Goal: Task Accomplishment & Management: Complete application form

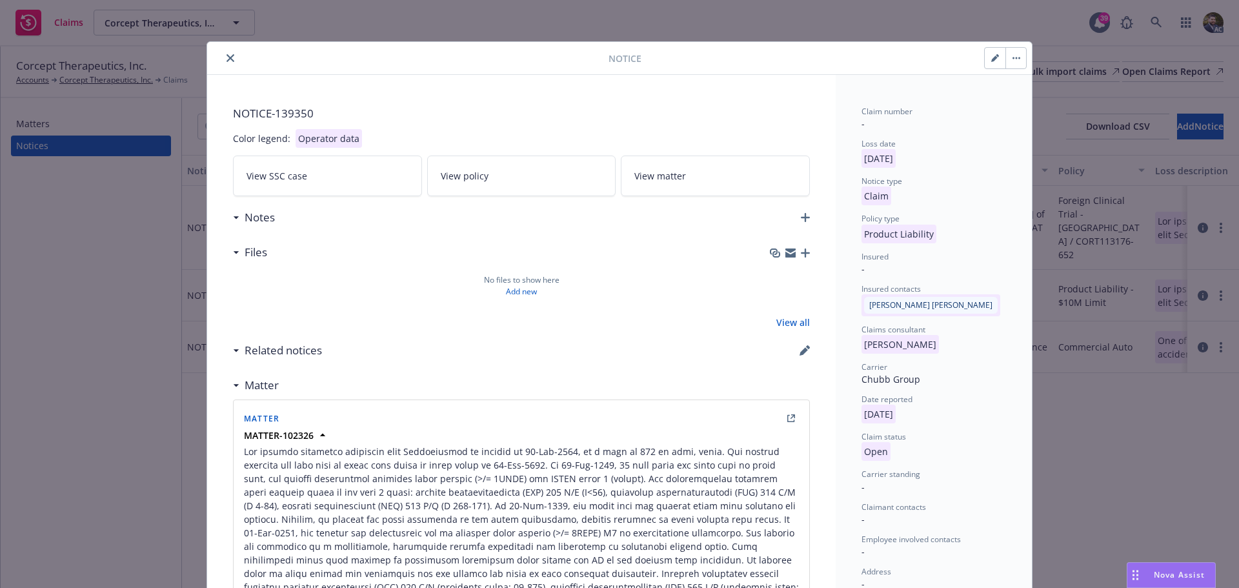
drag, startPoint x: 989, startPoint y: 54, endPoint x: 941, endPoint y: 89, distance: 58.6
click at [991, 54] on icon "button" at bounding box center [995, 58] width 8 height 8
select select "PRODUCT_LIABILITY"
select select "open"
select select "CLAIM"
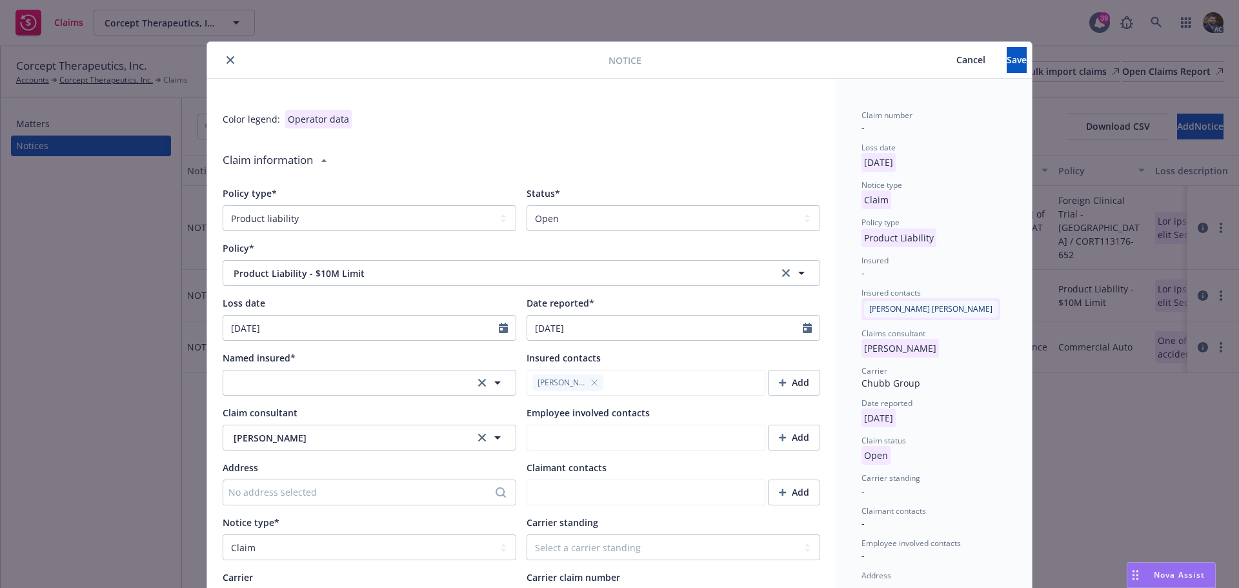
type textarea "x"
type textarea "The subject initiated treatment with Relacorilant vs placebo on [DATE], at a do…"
type textarea "x"
type textarea "The subject initiated treatment with Relacorilant vs placebo on [DATE], at a do…"
type textarea "x"
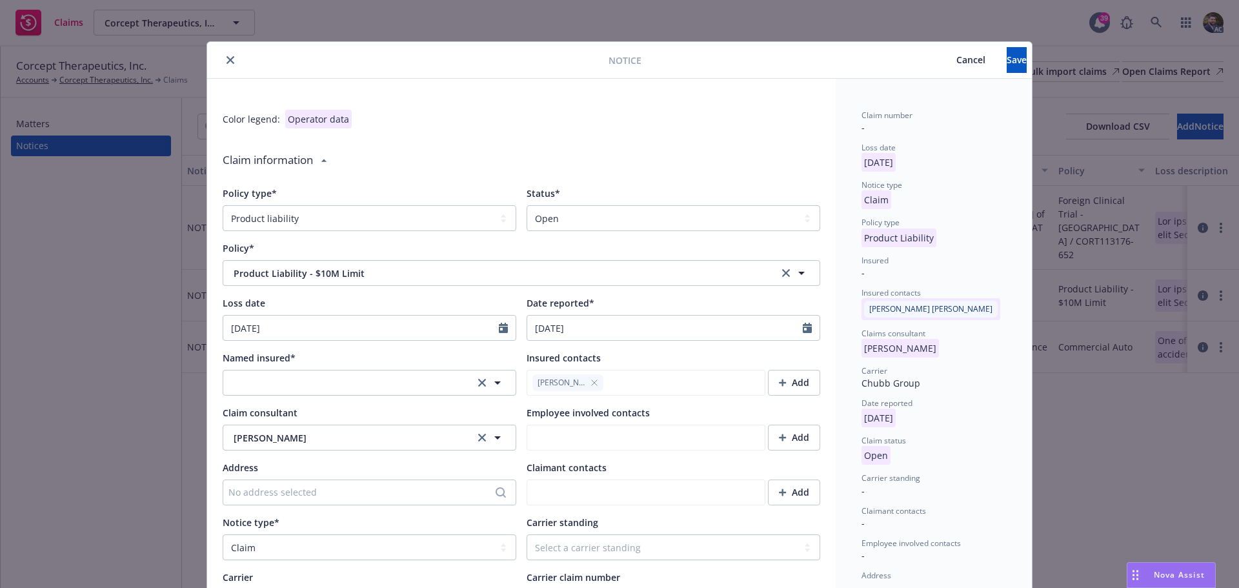
type textarea "The subject initiated treatment with Relacorilant vs placebo on [DATE], at a do…"
type textarea "x"
type textarea "The subject initiated treatment with Relacorilant vs placebo on [DATE], at a do…"
type textarea "x"
type textarea "The subject initiated treatment with Relacorilant vs placebo on [DATE], at a do…"
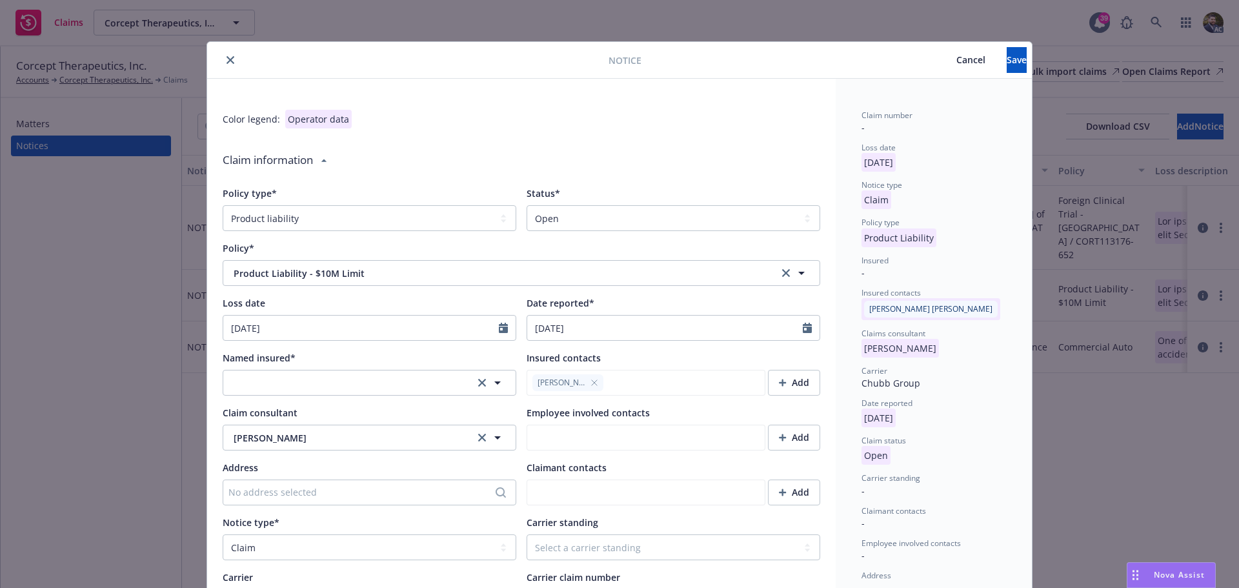
type textarea "x"
type textarea "The subject initiated treatment with Relacorilant vs placebo on [DATE], at a do…"
type textarea "x"
type textarea "The subject initiated treatment with Relacorilant vs placebo on [DATE], at a do…"
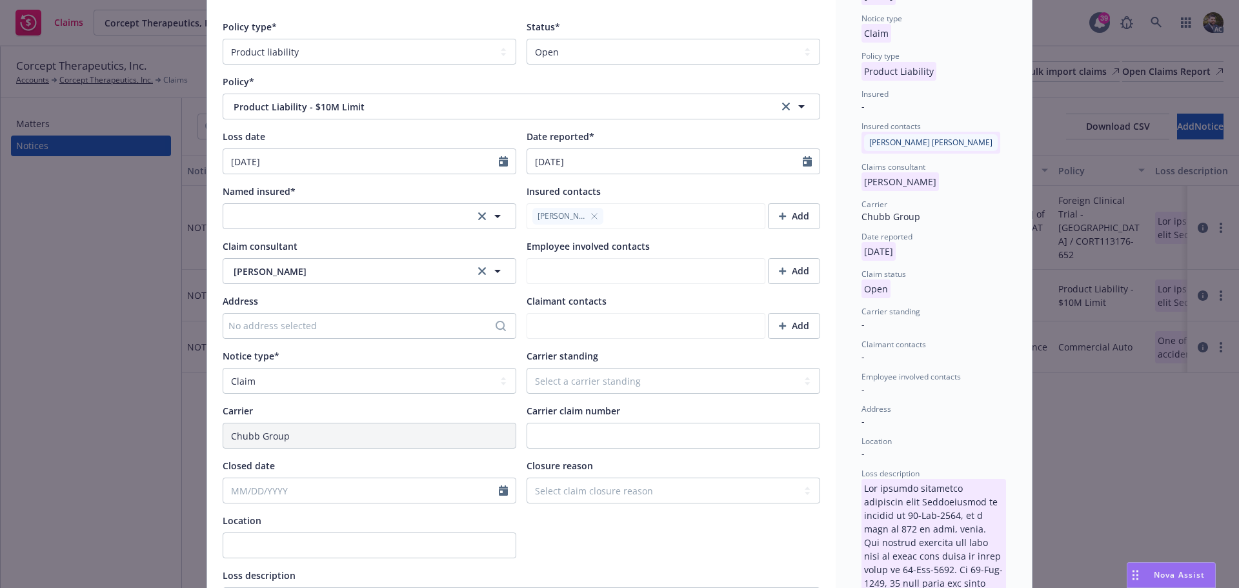
scroll to position [194, 0]
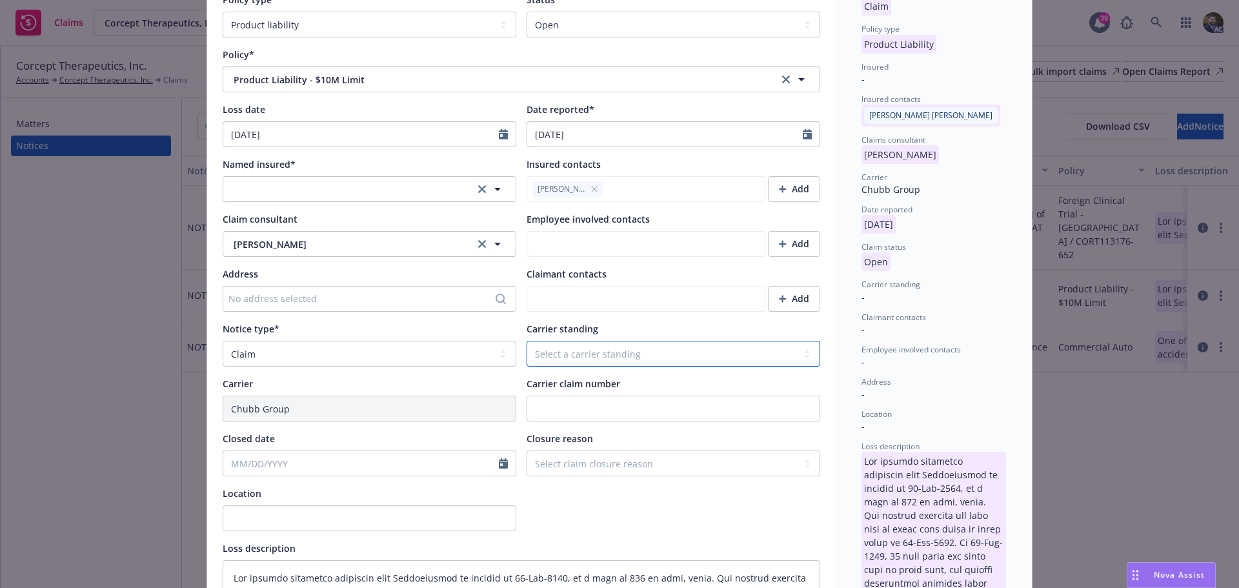
click at [575, 354] on select "Select a carrier standing Closed Not submitted Open Reopened Subrogated Withdra…" at bounding box center [674, 354] width 294 height 26
select select "OPEN"
click at [527, 341] on select "Select a carrier standing Closed Not submitted Open Reopened Subrogated Withdra…" at bounding box center [674, 354] width 294 height 26
type textarea "x"
type textarea "The subject initiated treatment with Relacorilant vs placebo on [DATE], at a do…"
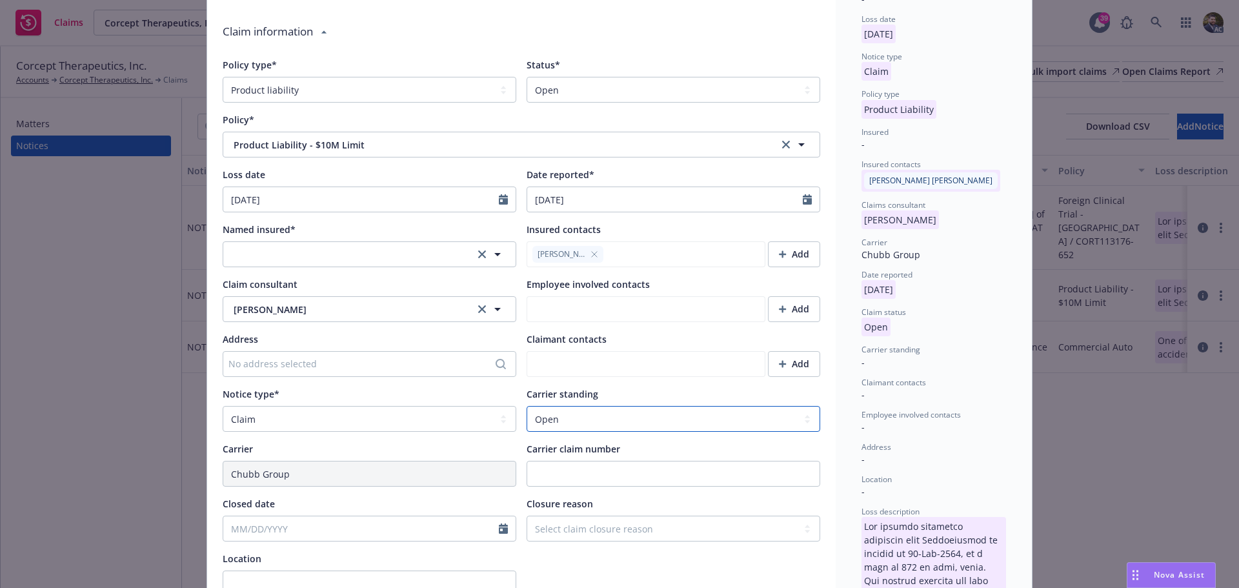
scroll to position [129, 0]
click at [334, 312] on span "[PERSON_NAME]" at bounding box center [349, 309] width 230 height 14
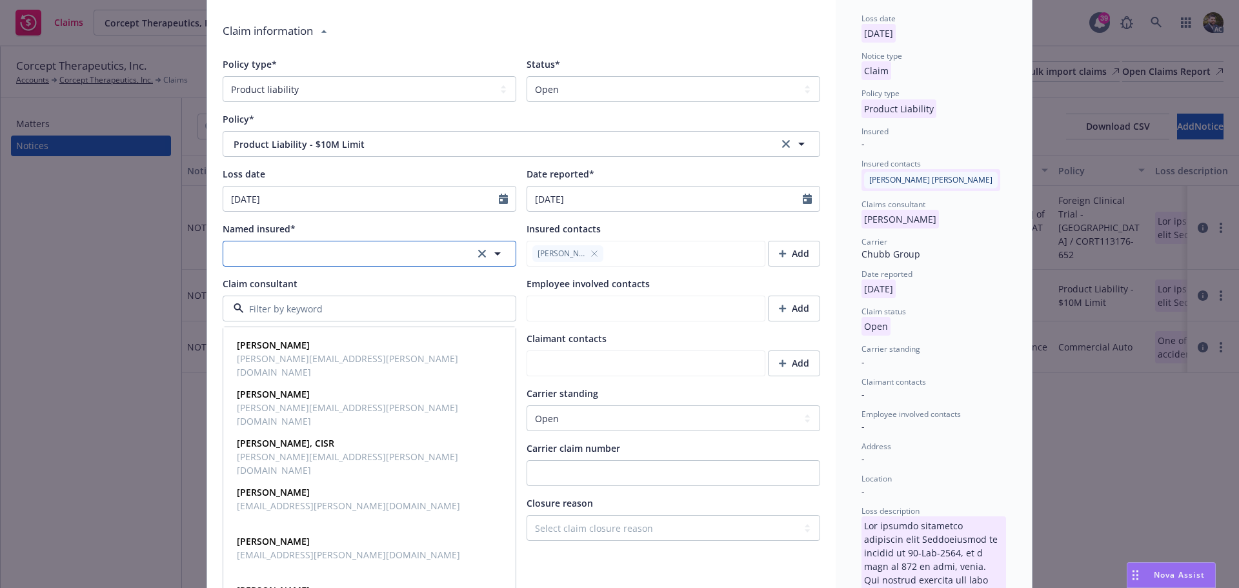
click at [324, 253] on button "button" at bounding box center [370, 254] width 294 height 26
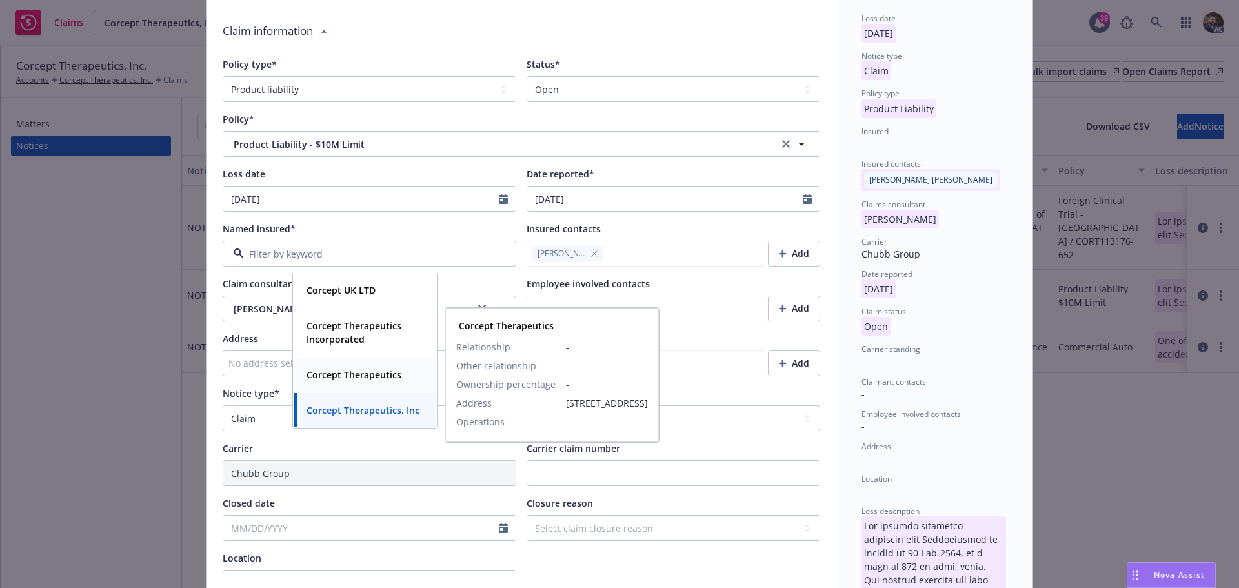
click at [346, 376] on strong "Corcept Therapeutics" at bounding box center [353, 374] width 95 height 12
type textarea "x"
type textarea "The subject initiated treatment with Relacorilant vs placebo on [DATE], at a do…"
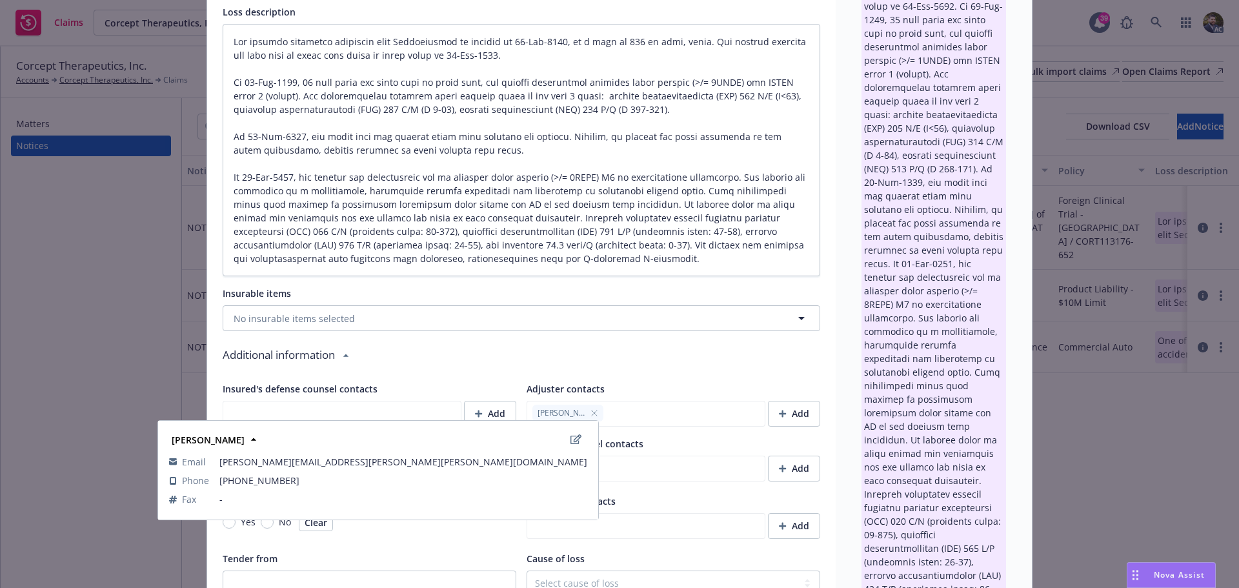
scroll to position [774, 0]
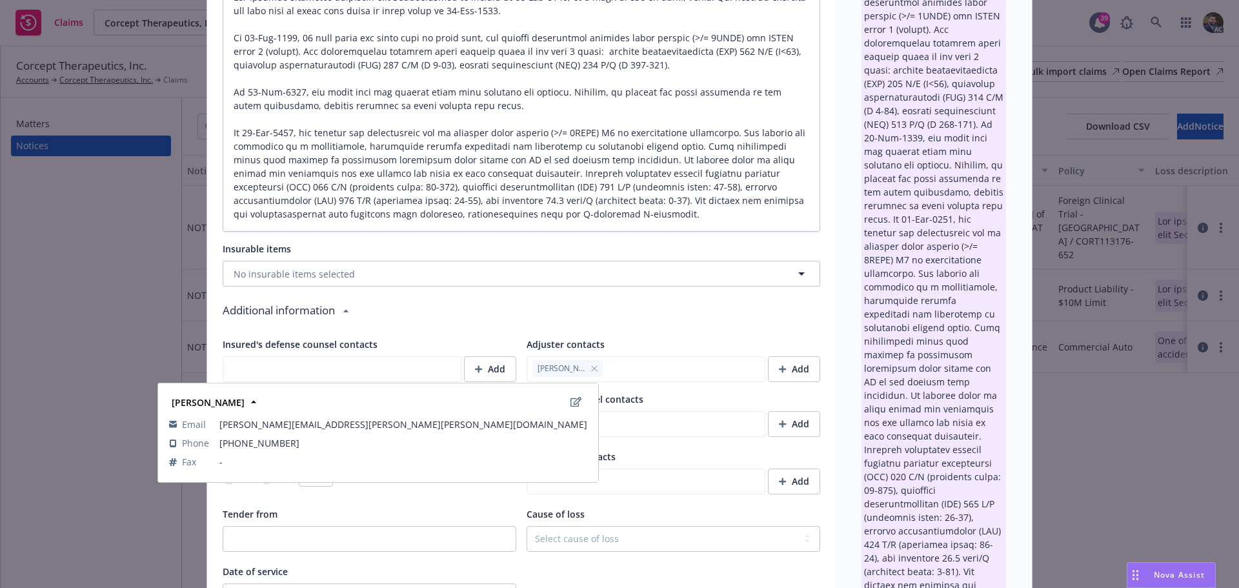
click at [590, 370] on icon "button" at bounding box center [594, 369] width 8 height 8
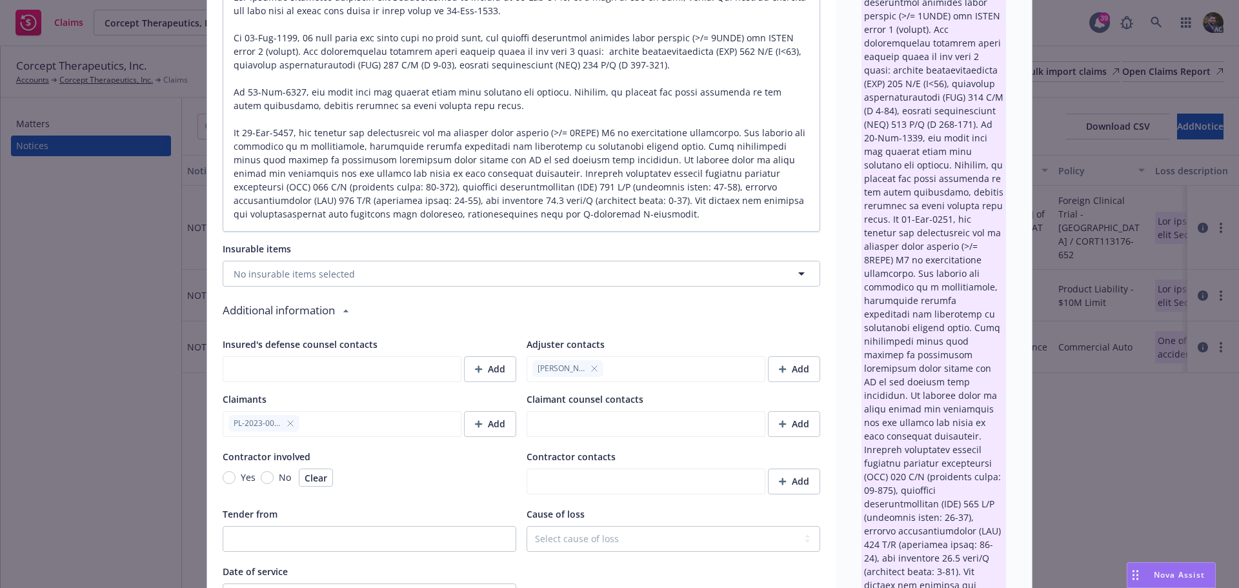
type textarea "x"
type textarea "The subject initiated treatment with Relacorilant vs placebo on [DATE], at a do…"
click at [798, 370] on div "Add" at bounding box center [794, 369] width 30 height 25
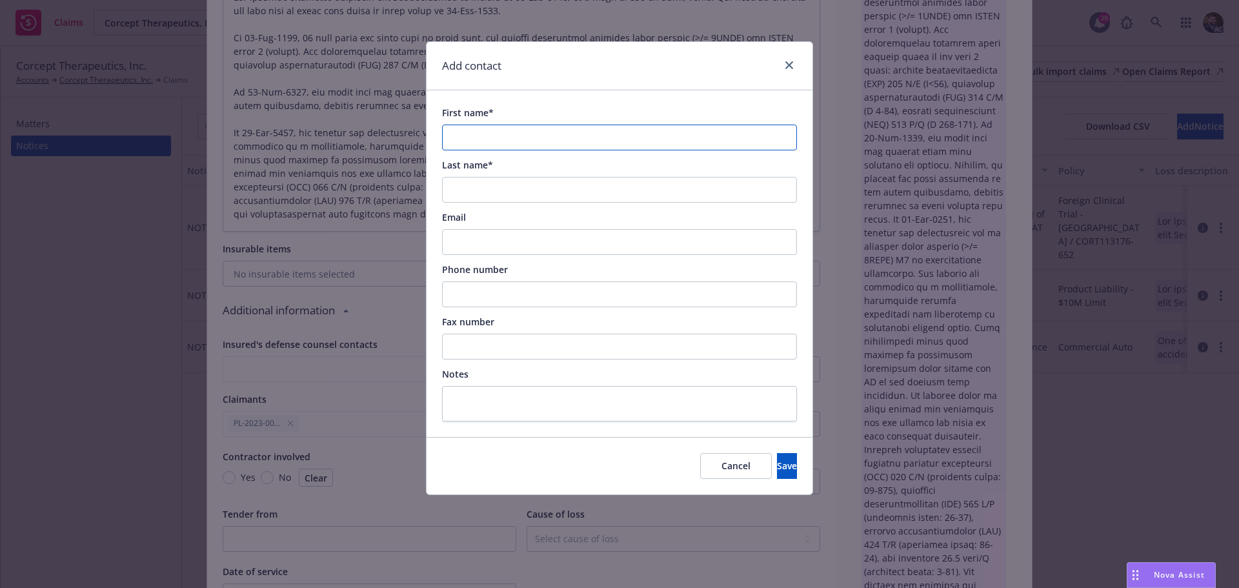
click at [486, 132] on input "First name*" at bounding box center [619, 138] width 355 height 26
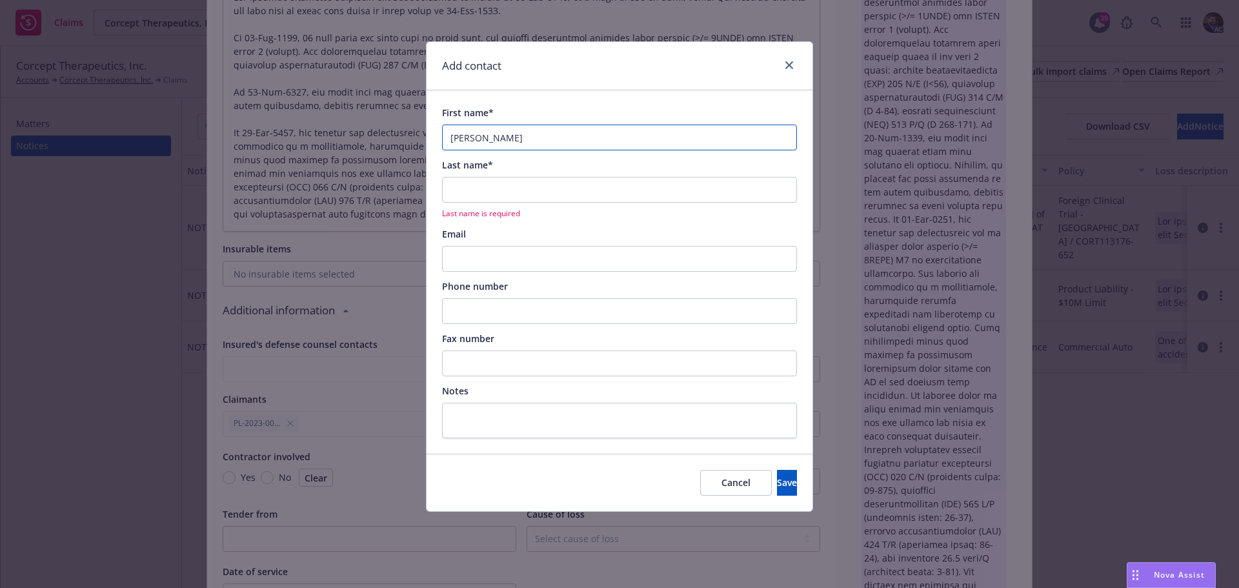
type input "[PERSON_NAME]"
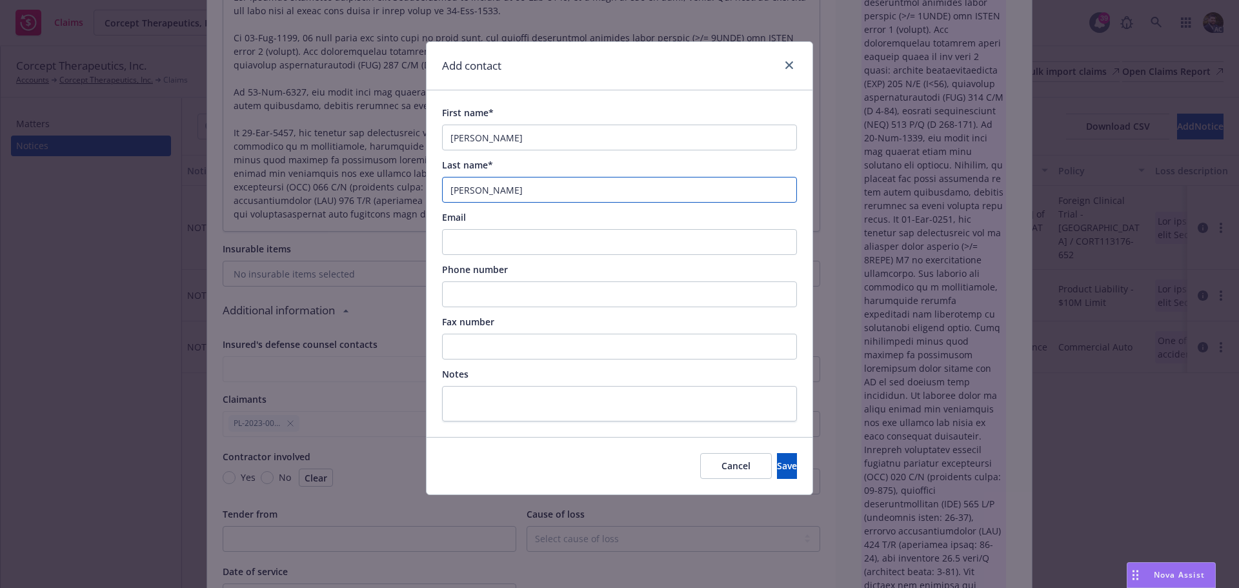
type input "[PERSON_NAME]"
click at [509, 300] on input "Phone number" at bounding box center [619, 294] width 355 height 26
paste input "[PHONE_NUMBER]."
type input "[PHONE_NUMBER]"
click at [777, 463] on span "Save" at bounding box center [787, 465] width 20 height 12
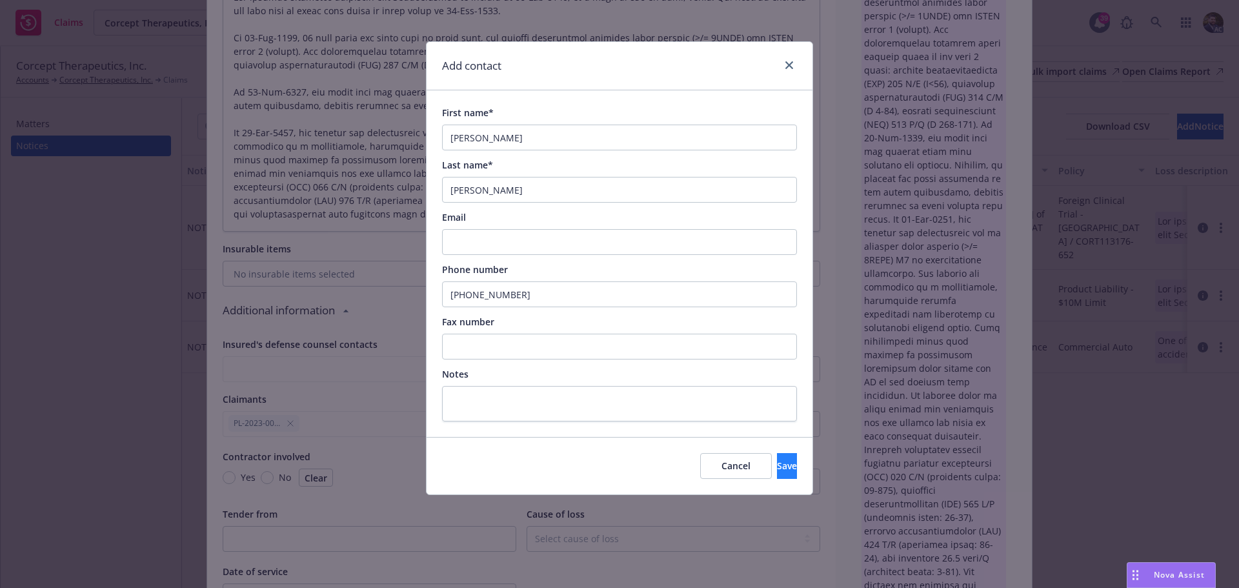
type textarea "x"
type textarea "The subject initiated treatment with Relacorilant vs placebo on [DATE], at a do…"
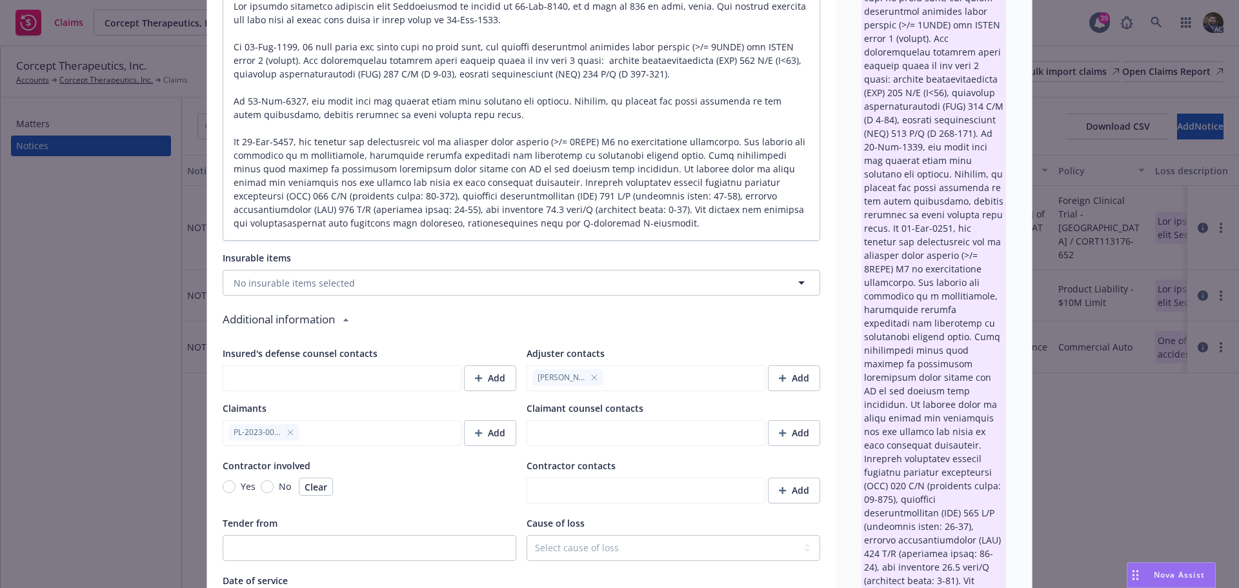
scroll to position [830, 0]
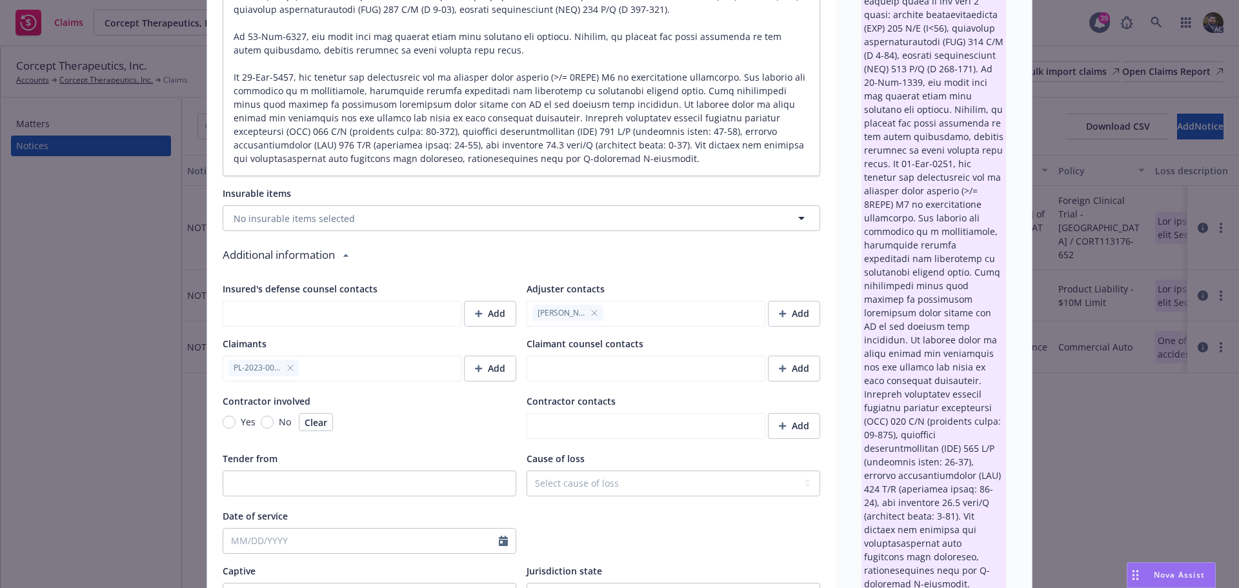
click at [347, 427] on div "Yes No Clear" at bounding box center [370, 422] width 294 height 18
click at [348, 368] on div "PL-2023-000049" at bounding box center [342, 369] width 239 height 26
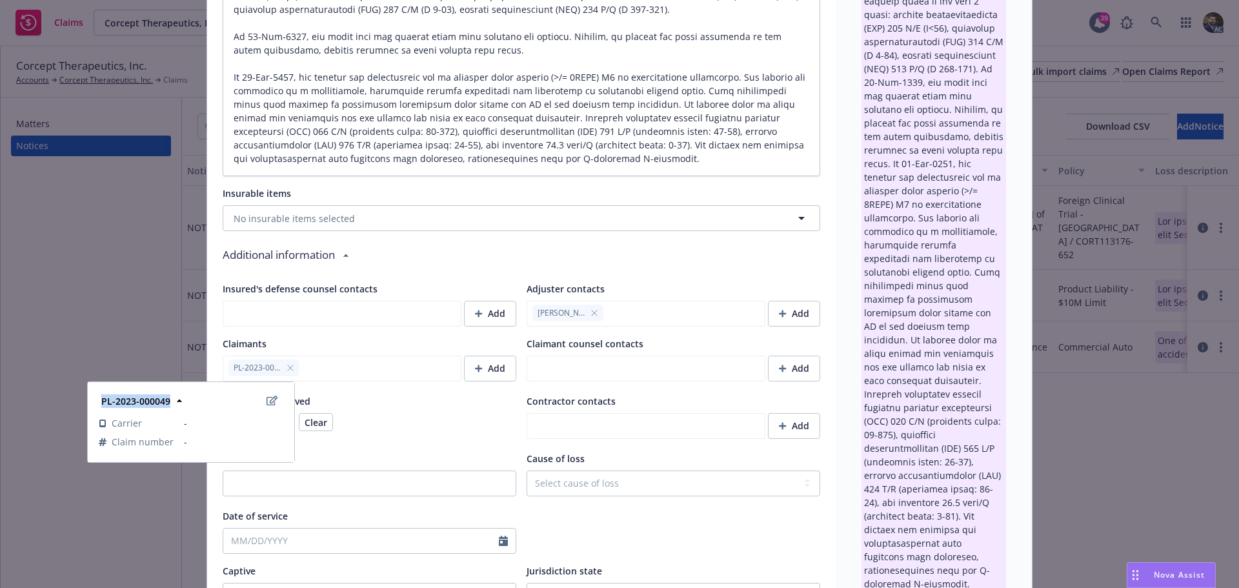
drag, startPoint x: 169, startPoint y: 401, endPoint x: 92, endPoint y: 402, distance: 77.4
click at [92, 402] on div "PL-2023-000049 Carrier - Claim number -" at bounding box center [190, 422] width 205 height 79
copy strong "PL-2023-000049"
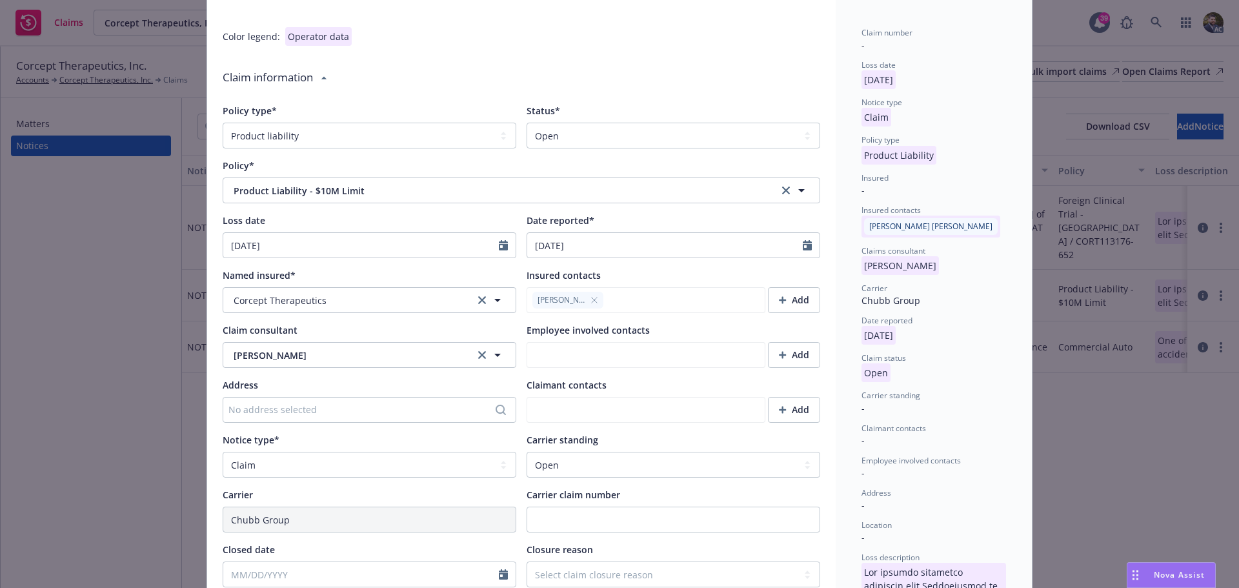
scroll to position [0, 0]
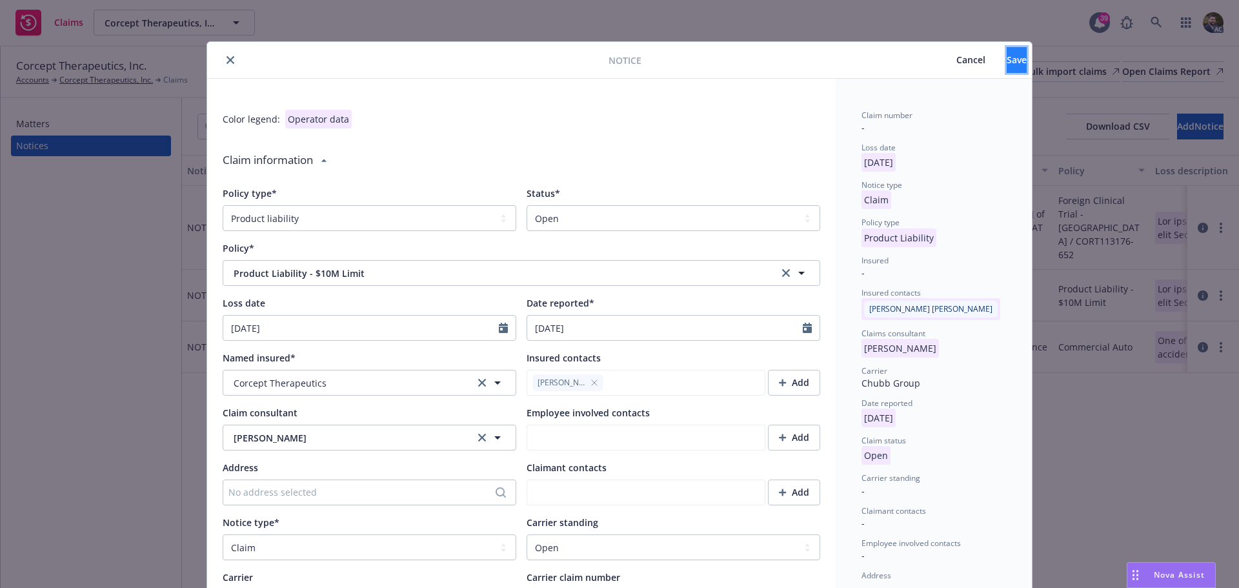
click at [1007, 63] on button "Save" at bounding box center [1017, 60] width 20 height 26
type textarea "x"
type textarea "The subject initiated treatment with Relacorilant vs placebo on [DATE], at a do…"
type textarea "x"
type textarea "The subject initiated treatment with Relacorilant vs placebo on [DATE], at a do…"
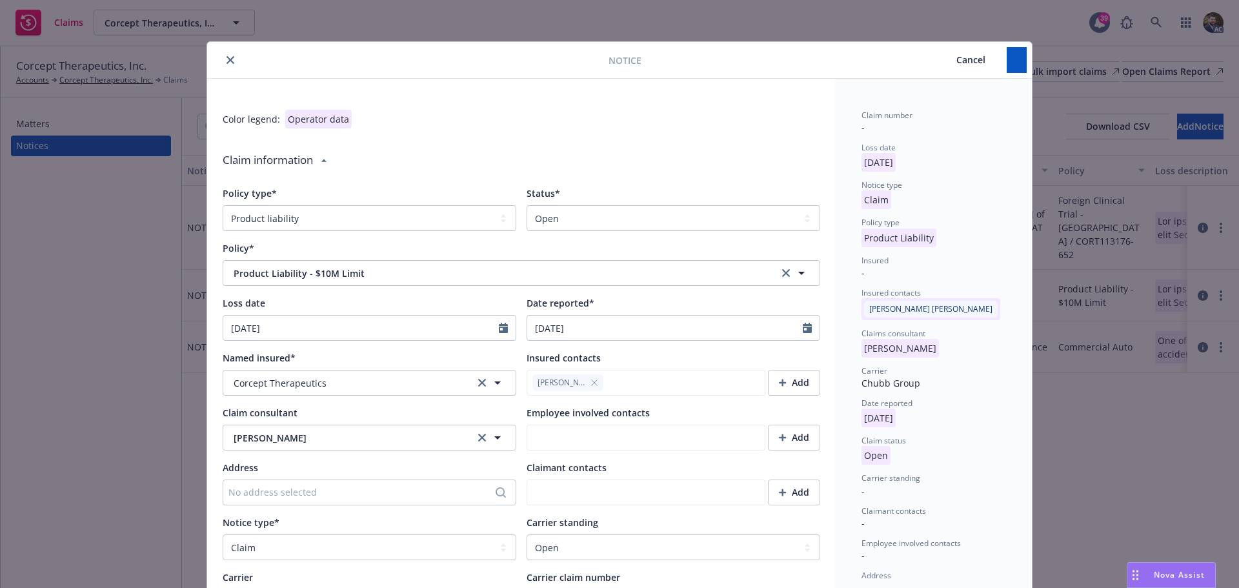
type textarea "x"
type textarea "The subject initiated treatment with Relacorilant vs placebo on [DATE], at a do…"
type textarea "x"
type textarea "The subject initiated treatment with Relacorilant vs placebo on [DATE], at a do…"
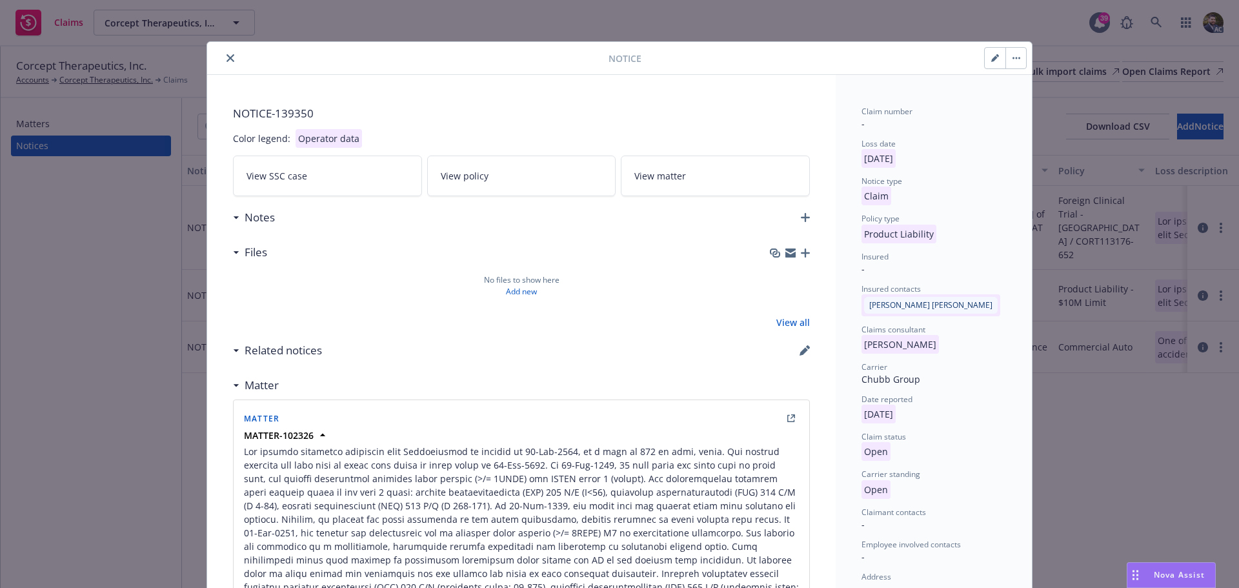
drag, startPoint x: 992, startPoint y: 57, endPoint x: 957, endPoint y: 112, distance: 65.0
click at [992, 57] on icon "button" at bounding box center [995, 58] width 8 height 8
type textarea "x"
select select "PRODUCT_LIABILITY"
select select "open"
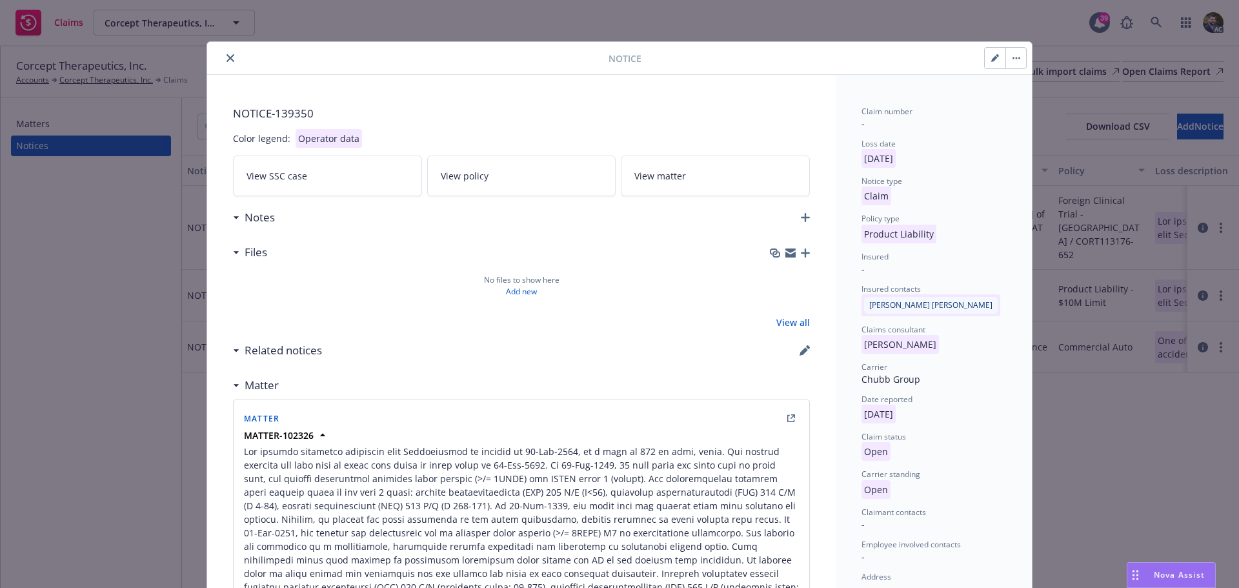
select select "CLAIM"
select select "OPEN"
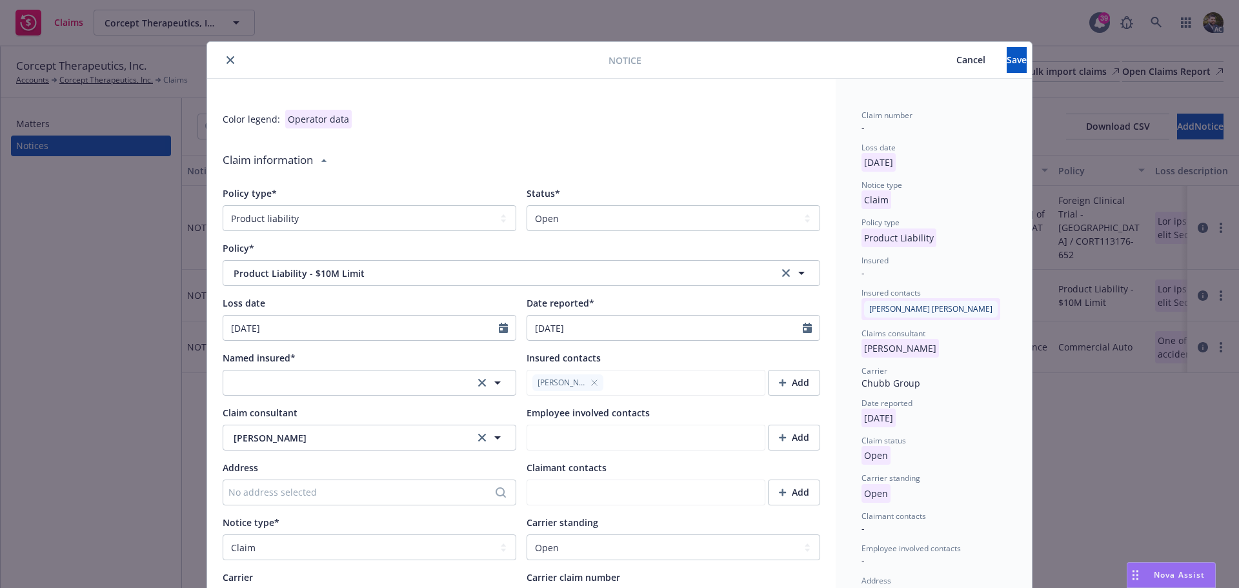
type textarea "x"
type textarea "The subject initiated treatment with Relacorilant vs placebo on [DATE], at a do…"
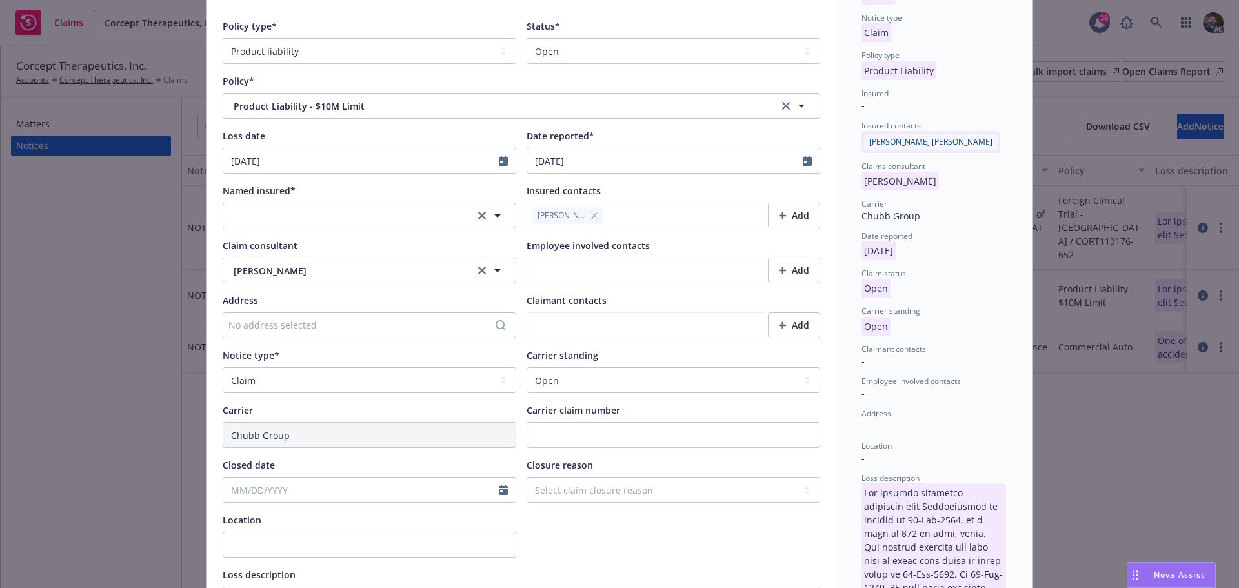
scroll to position [129, 0]
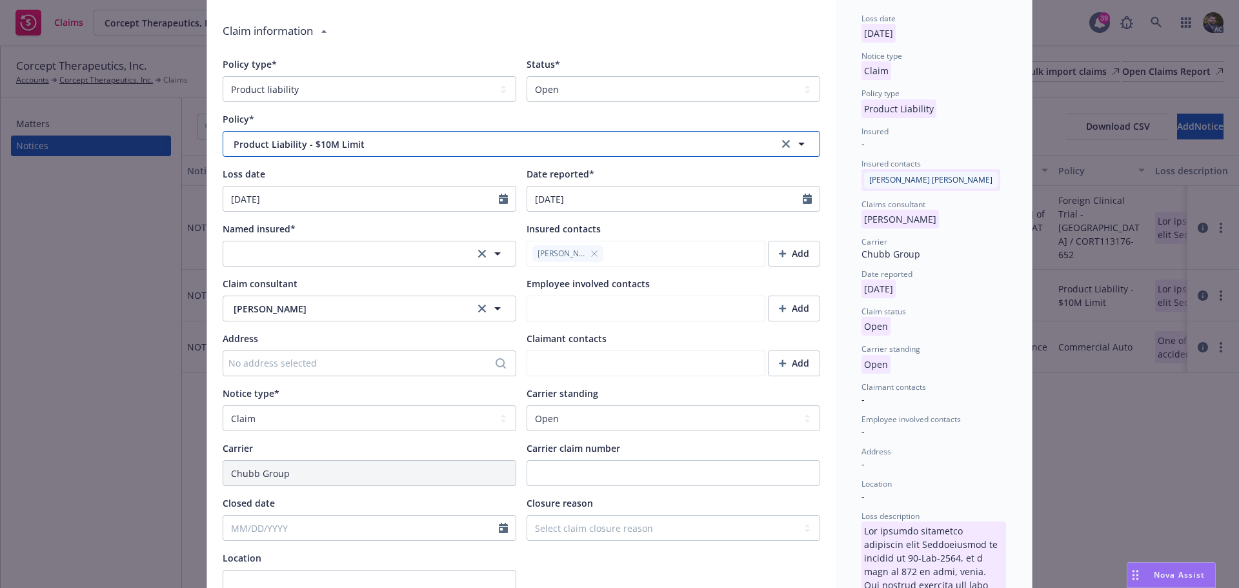
click at [796, 141] on icon "button" at bounding box center [801, 143] width 15 height 15
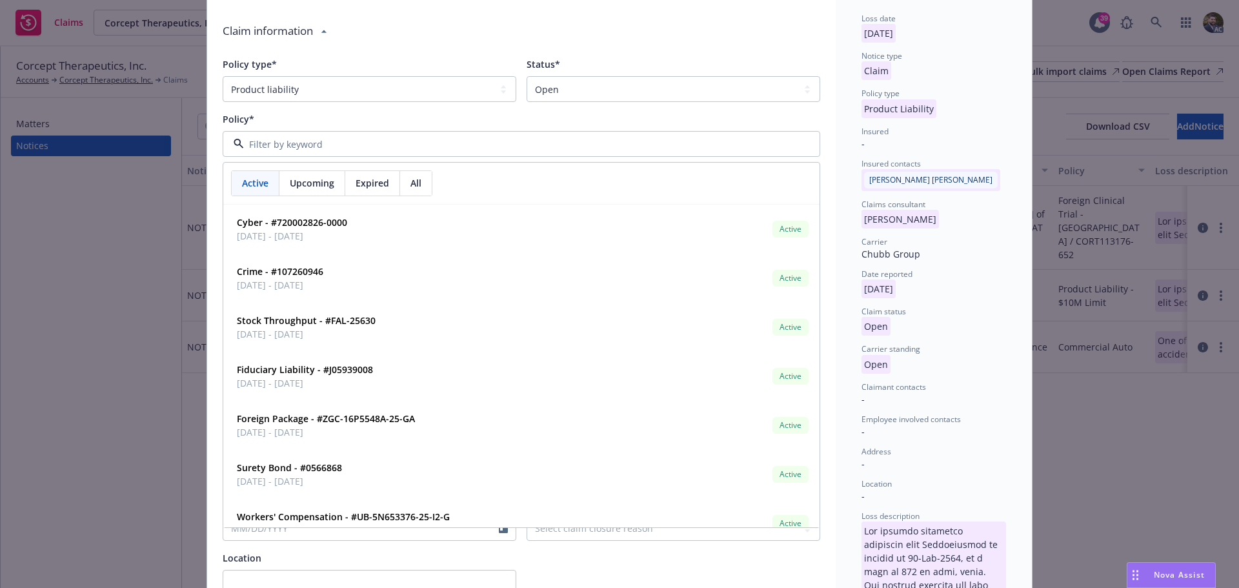
click at [787, 48] on div "Claim information" at bounding box center [521, 30] width 597 height 37
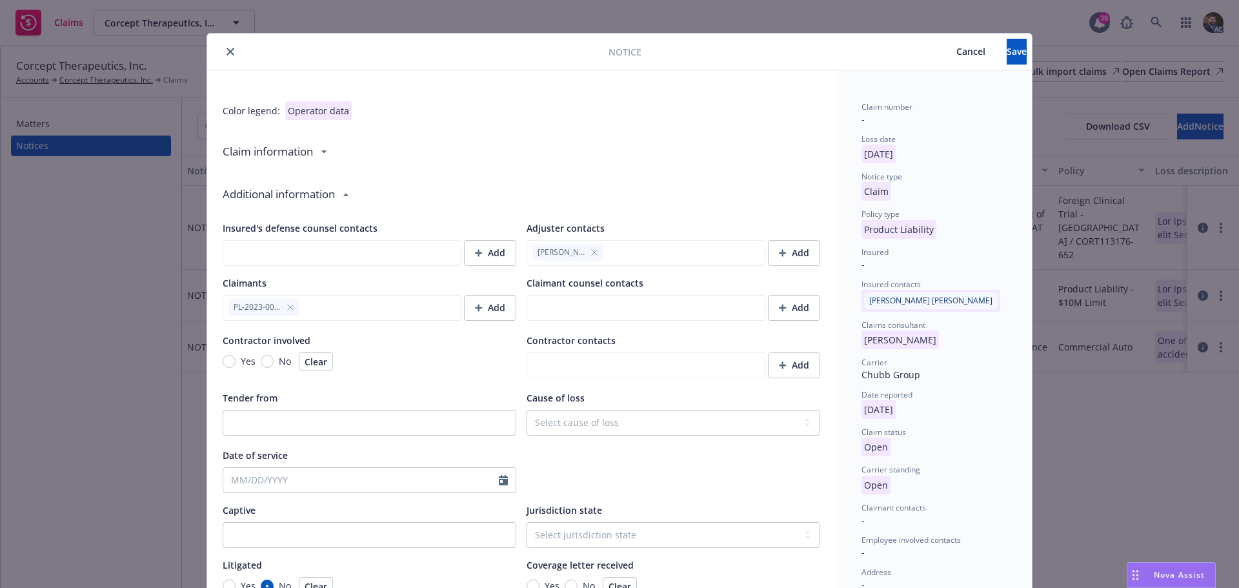
scroll to position [0, 0]
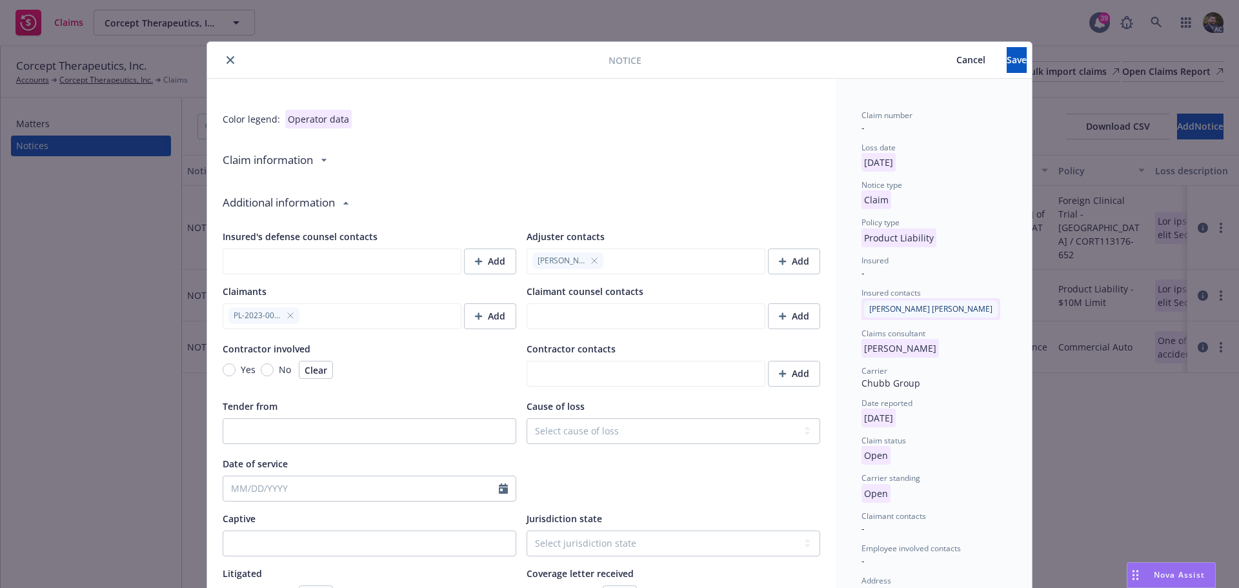
click at [323, 154] on div "Claim information" at bounding box center [521, 159] width 597 height 37
type textarea "x"
select select "PRODUCT_LIABILITY"
select select "open"
select select "CLAIM"
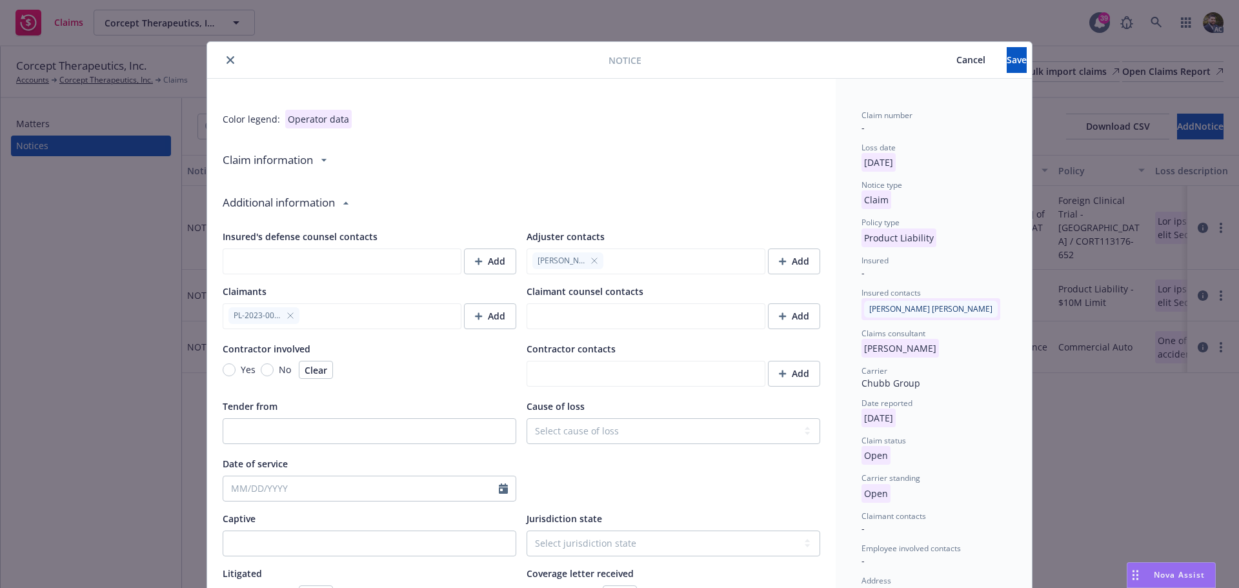
select select "OPEN"
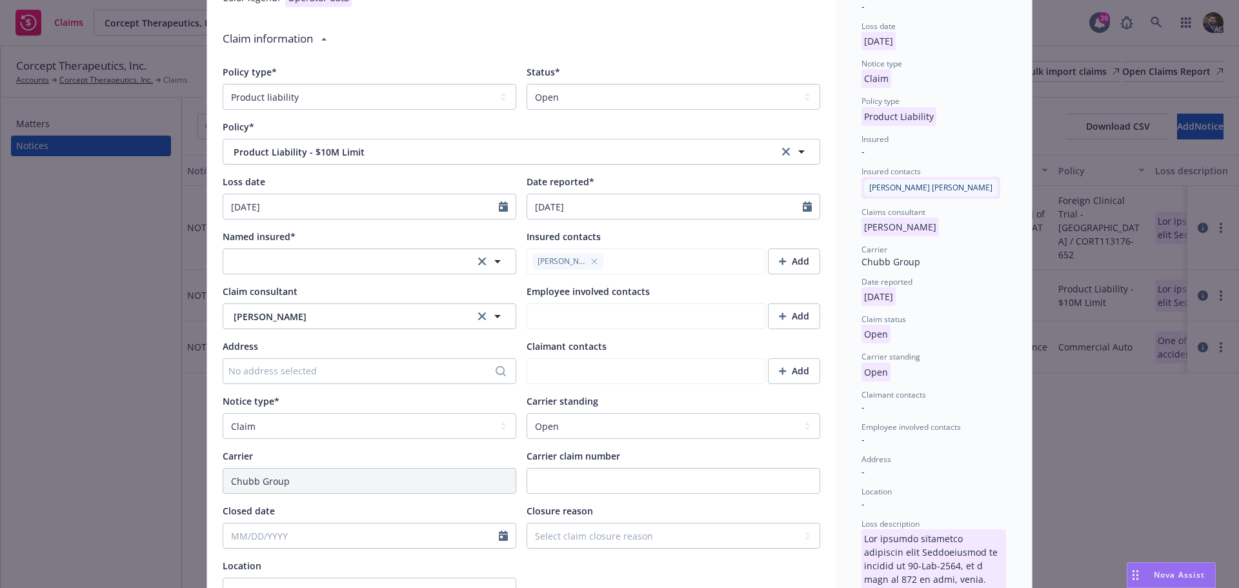
scroll to position [129, 0]
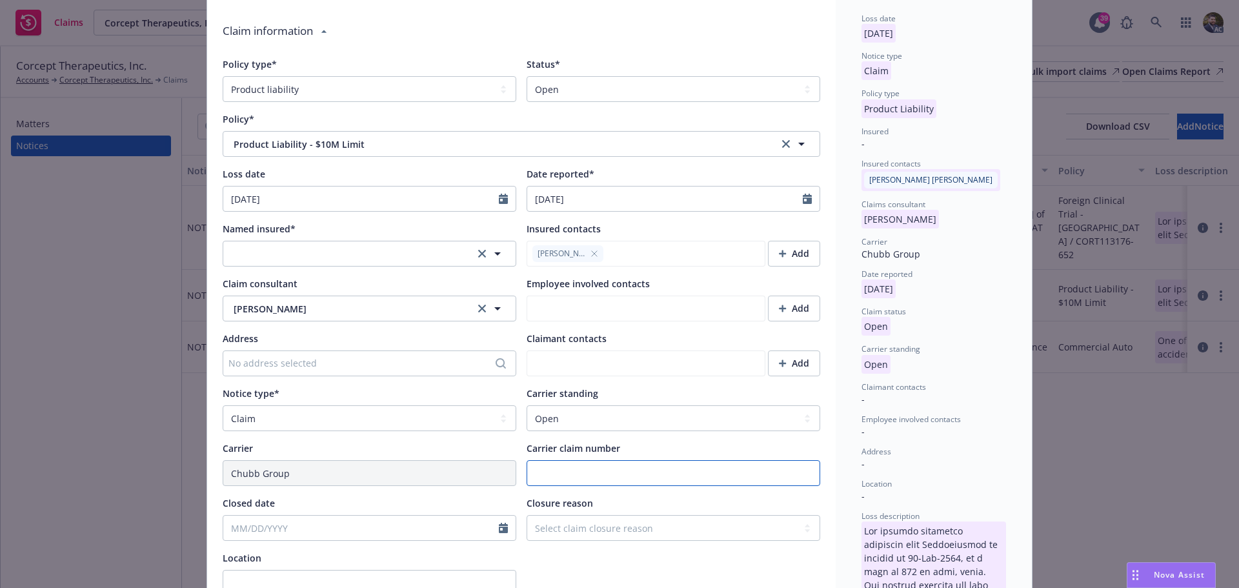
click at [561, 481] on input "Carrier claim number" at bounding box center [674, 473] width 294 height 26
paste input "KY24K2162655"
type textarea "x"
type input "KY24K2162655"
type textarea "The subject initiated treatment with Relacorilant vs placebo on [DATE], at a do…"
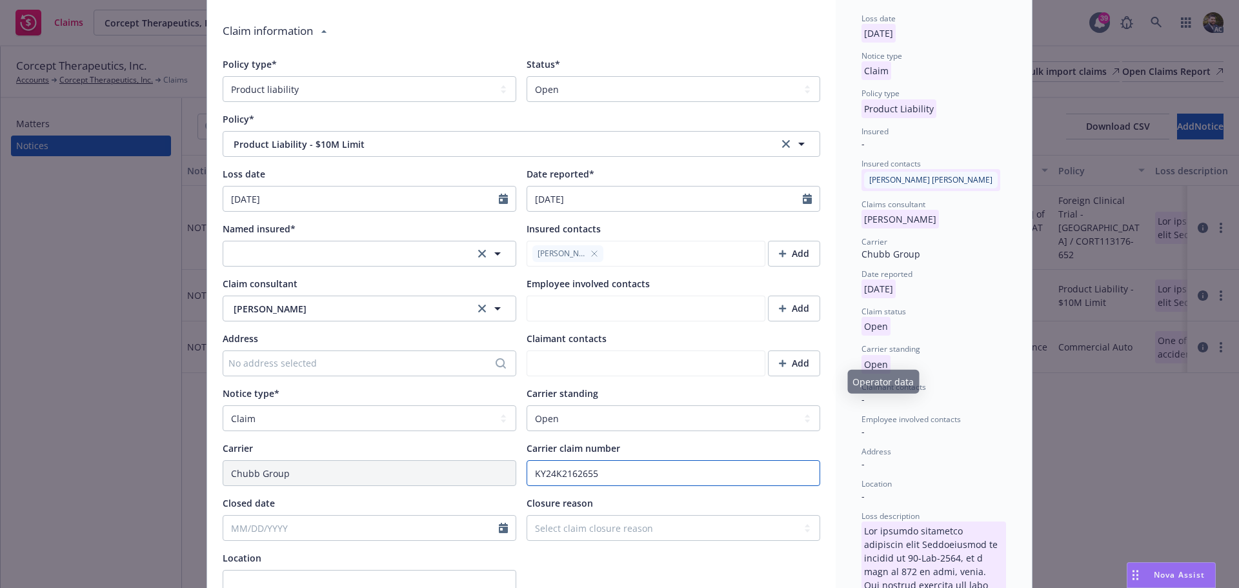
scroll to position [0, 0]
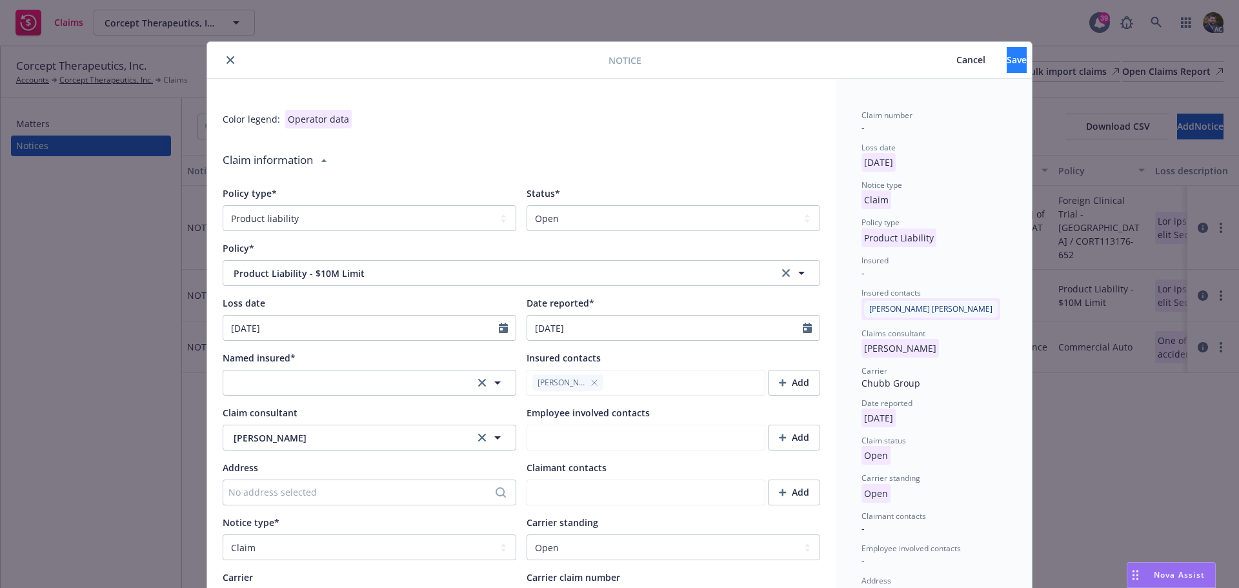
type input "KY24K2162655"
click at [1007, 61] on button "Save" at bounding box center [1017, 60] width 20 height 26
type textarea "x"
type textarea "The subject initiated treatment with Relacorilant vs placebo on [DATE], at a do…"
type textarea "x"
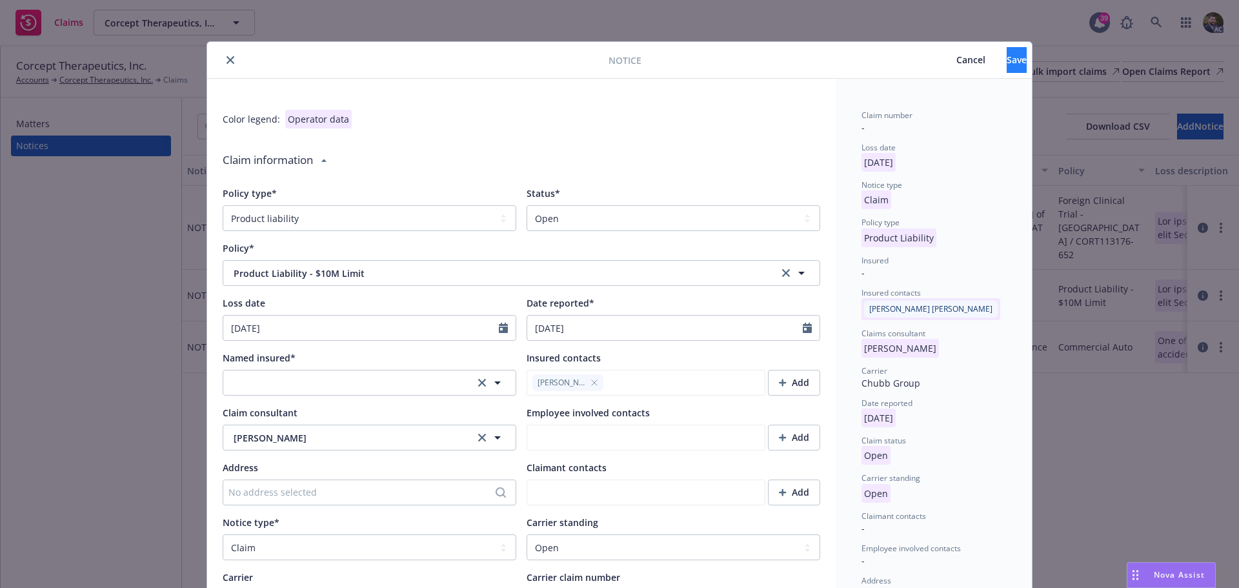
type textarea "The subject initiated treatment with Relacorilant vs placebo on [DATE], at a do…"
type textarea "x"
type textarea "The subject initiated treatment with Relacorilant vs placebo on [DATE], at a do…"
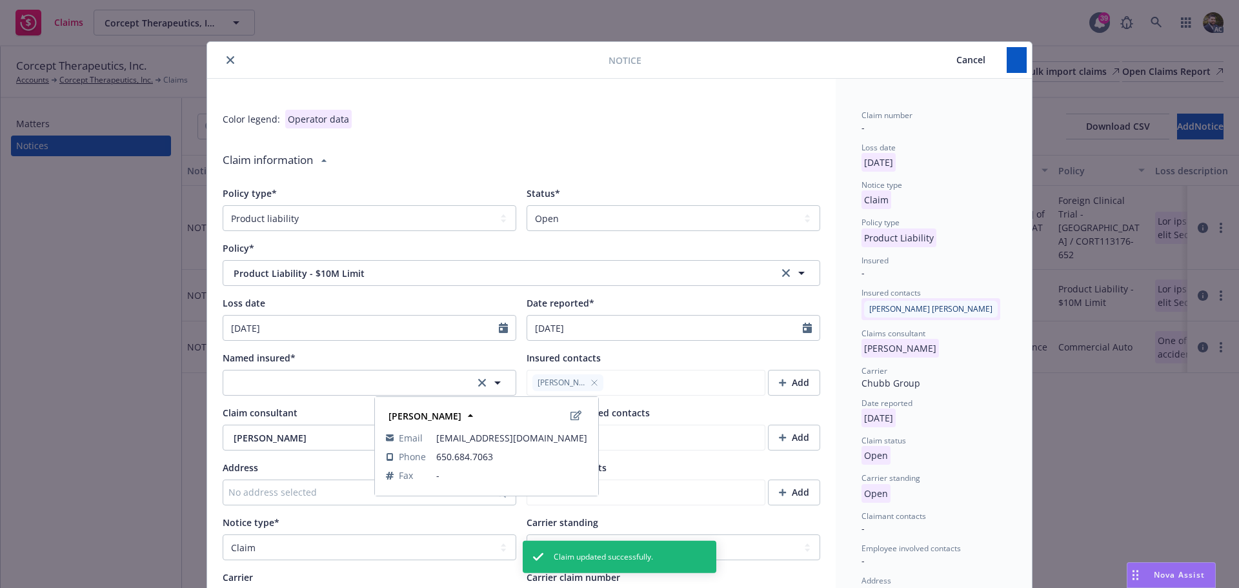
type textarea "x"
type textarea "The subject initiated treatment with Relacorilant vs placebo on [DATE], at a do…"
type textarea "x"
